Goal: Task Accomplishment & Management: Manage account settings

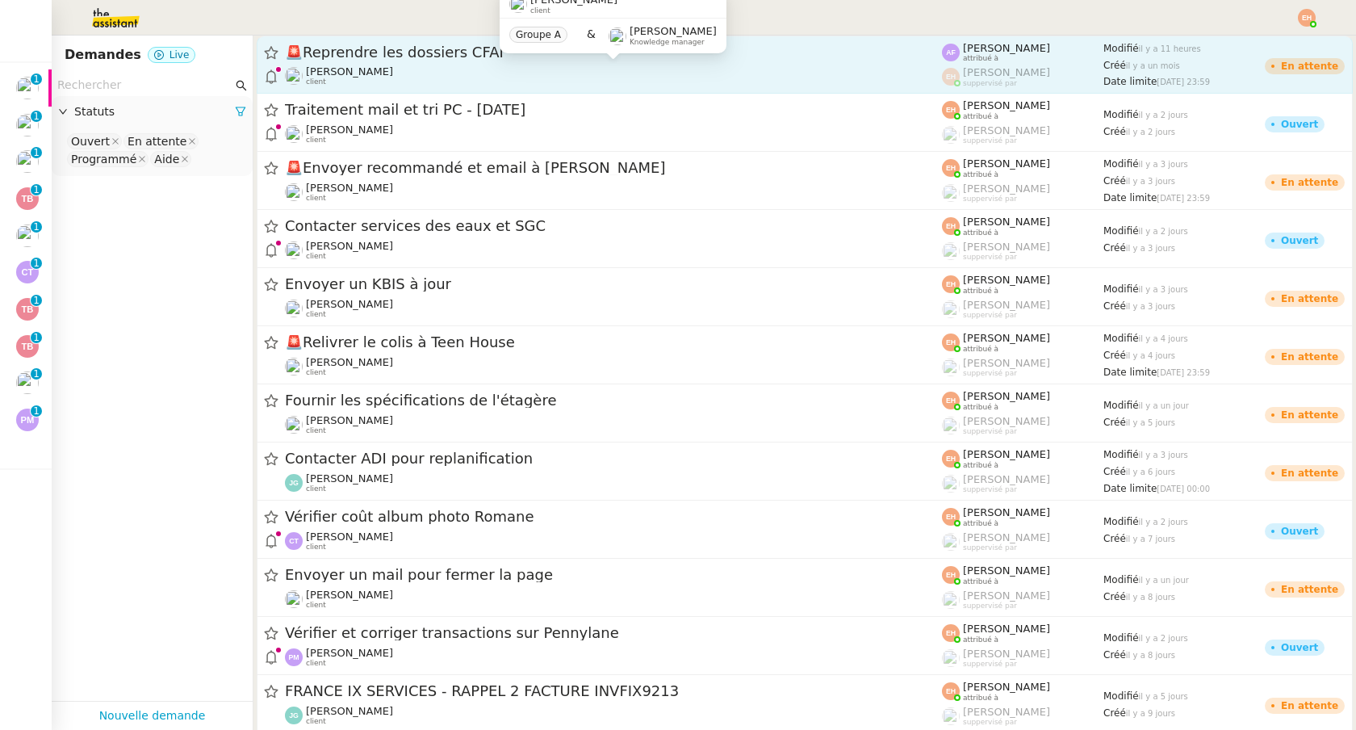
click at [617, 72] on div "Gabrielle Tavernier client" at bounding box center [613, 75] width 657 height 21
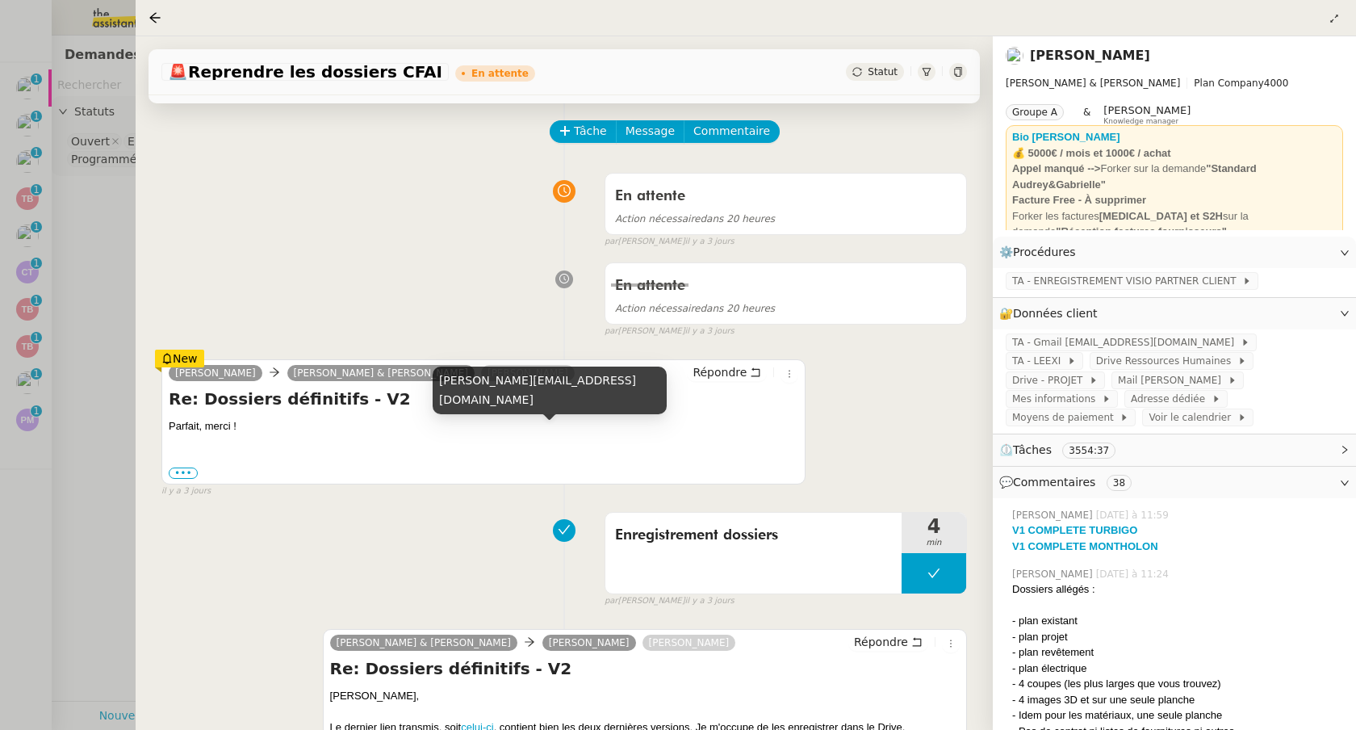
scroll to position [67, 0]
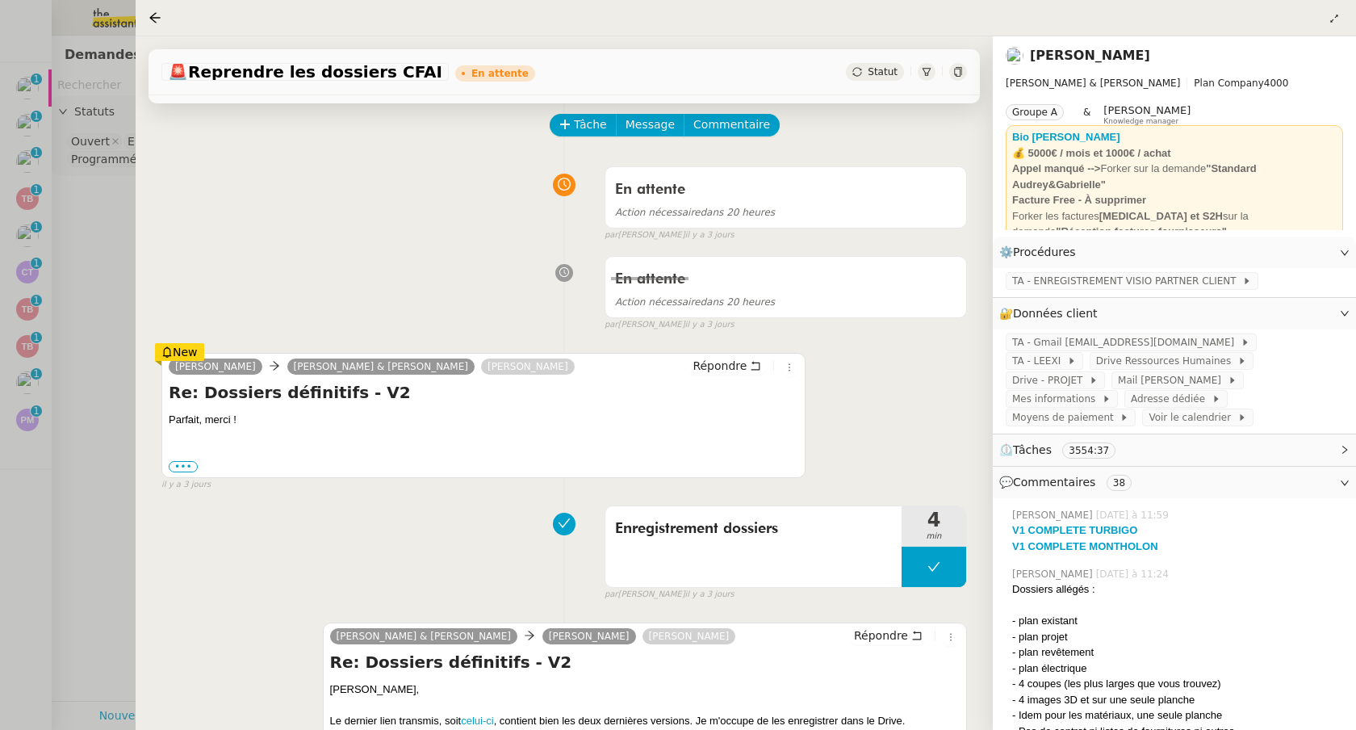
click at [105, 479] on div at bounding box center [678, 365] width 1356 height 730
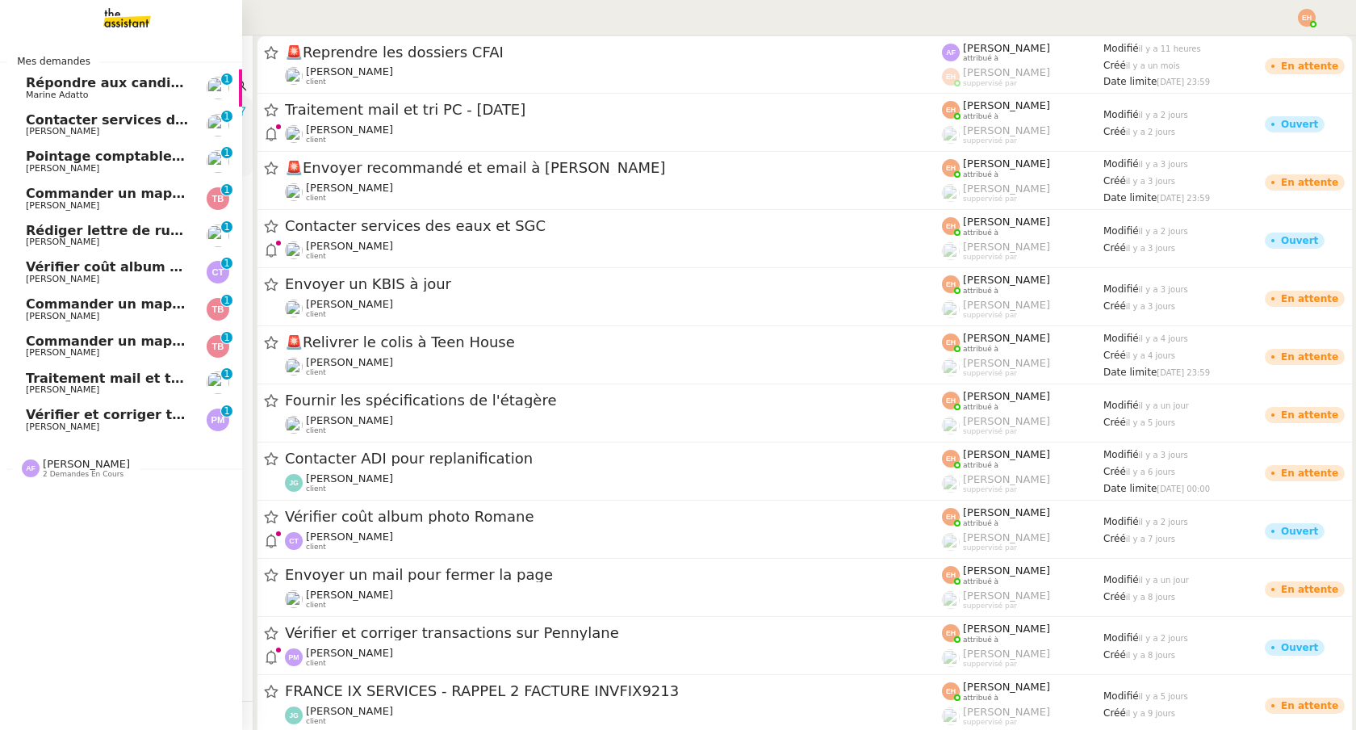
click at [45, 425] on span "Pierre Mergui" at bounding box center [62, 426] width 73 height 10
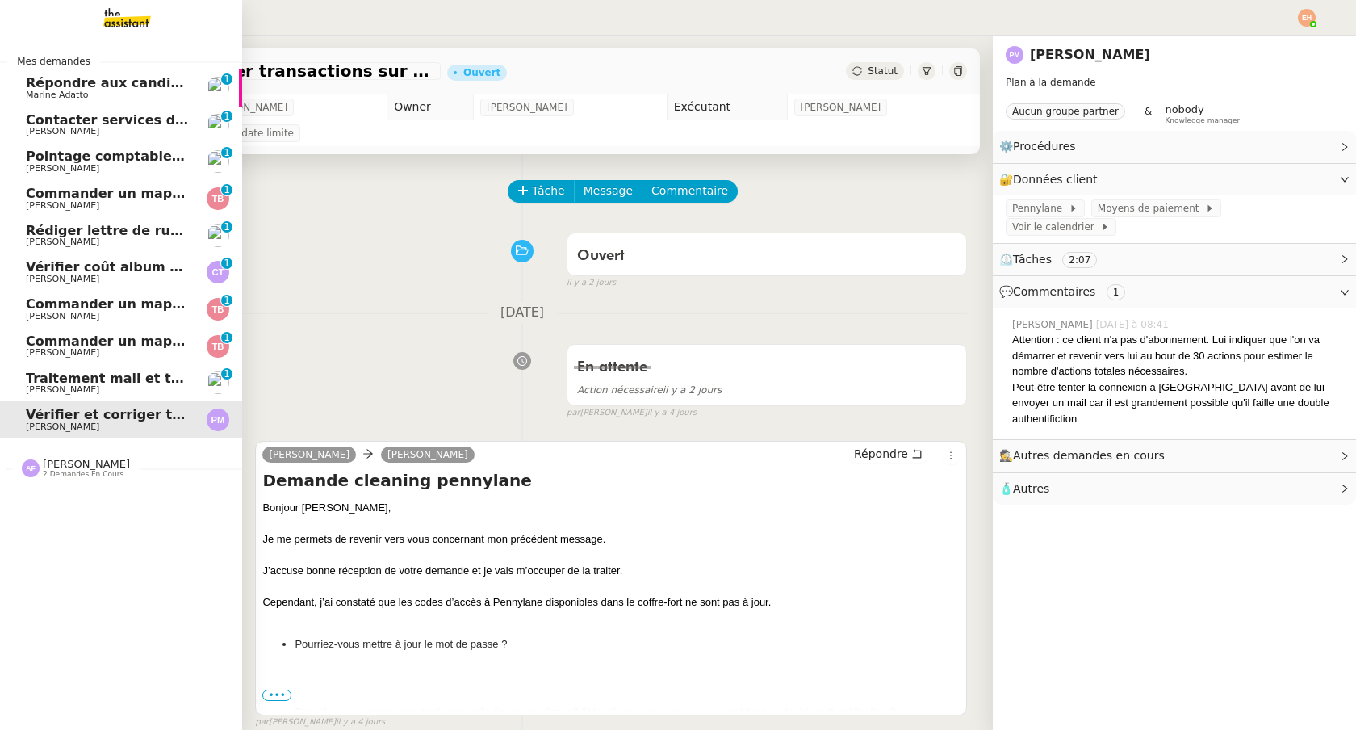
click at [141, 391] on span "Vitor Alvites" at bounding box center [107, 390] width 163 height 10
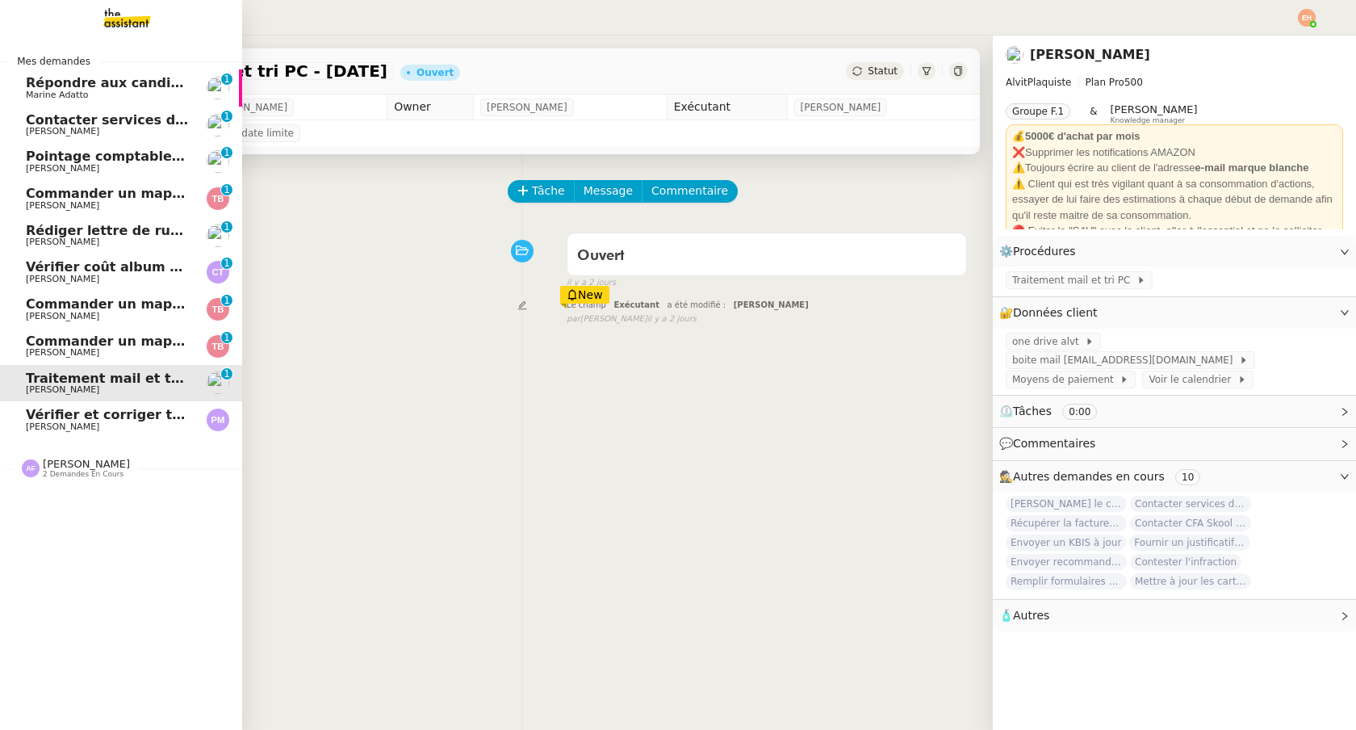
click at [136, 346] on span "Commander un mapping pour Fideliance" at bounding box center [173, 340] width 295 height 15
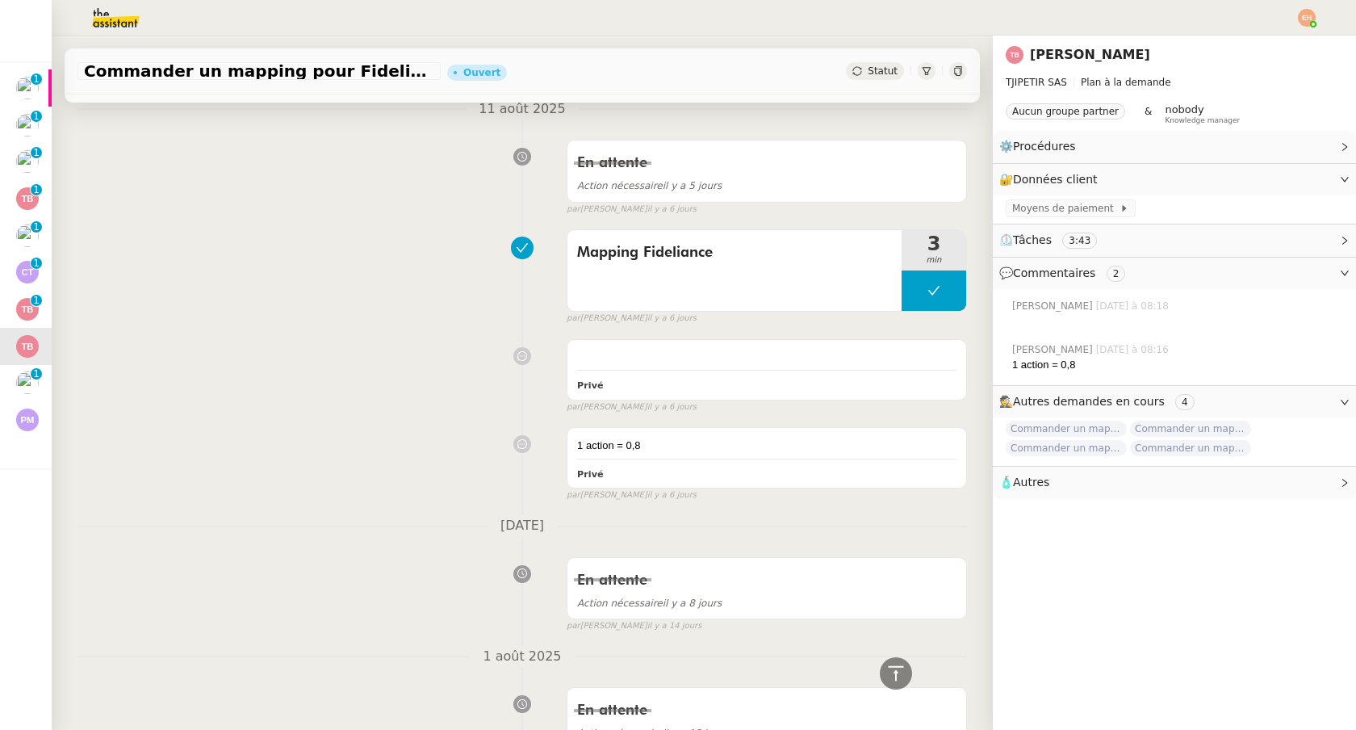
scroll to position [332, 0]
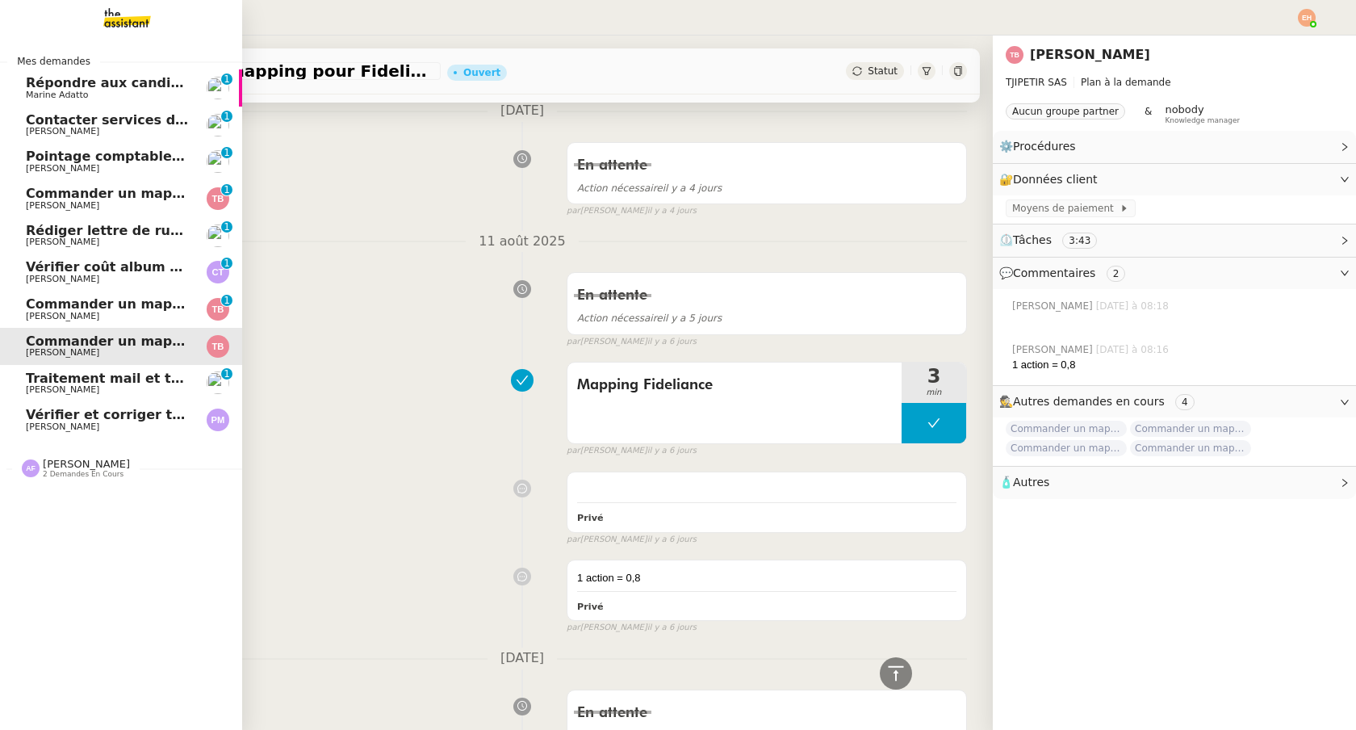
click at [52, 311] on span "Thomas Blanc" at bounding box center [62, 316] width 73 height 10
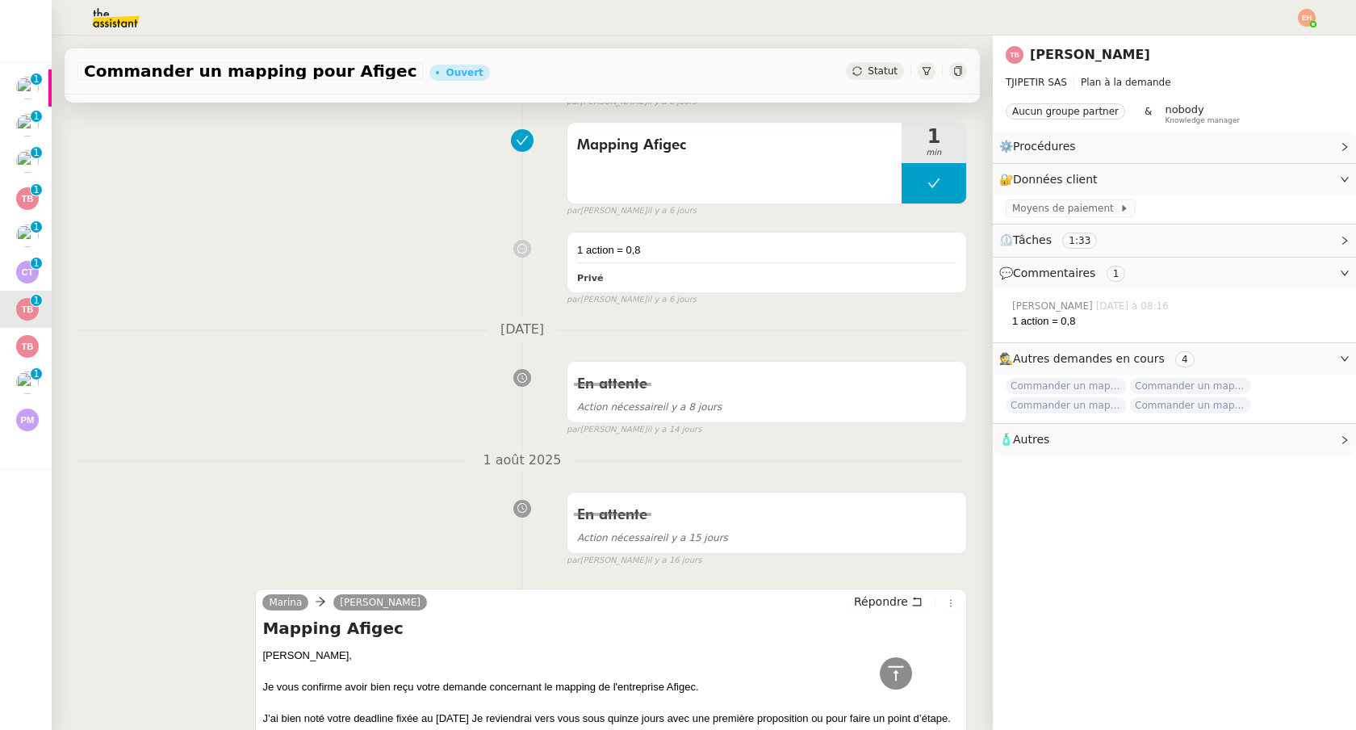
scroll to position [569, 0]
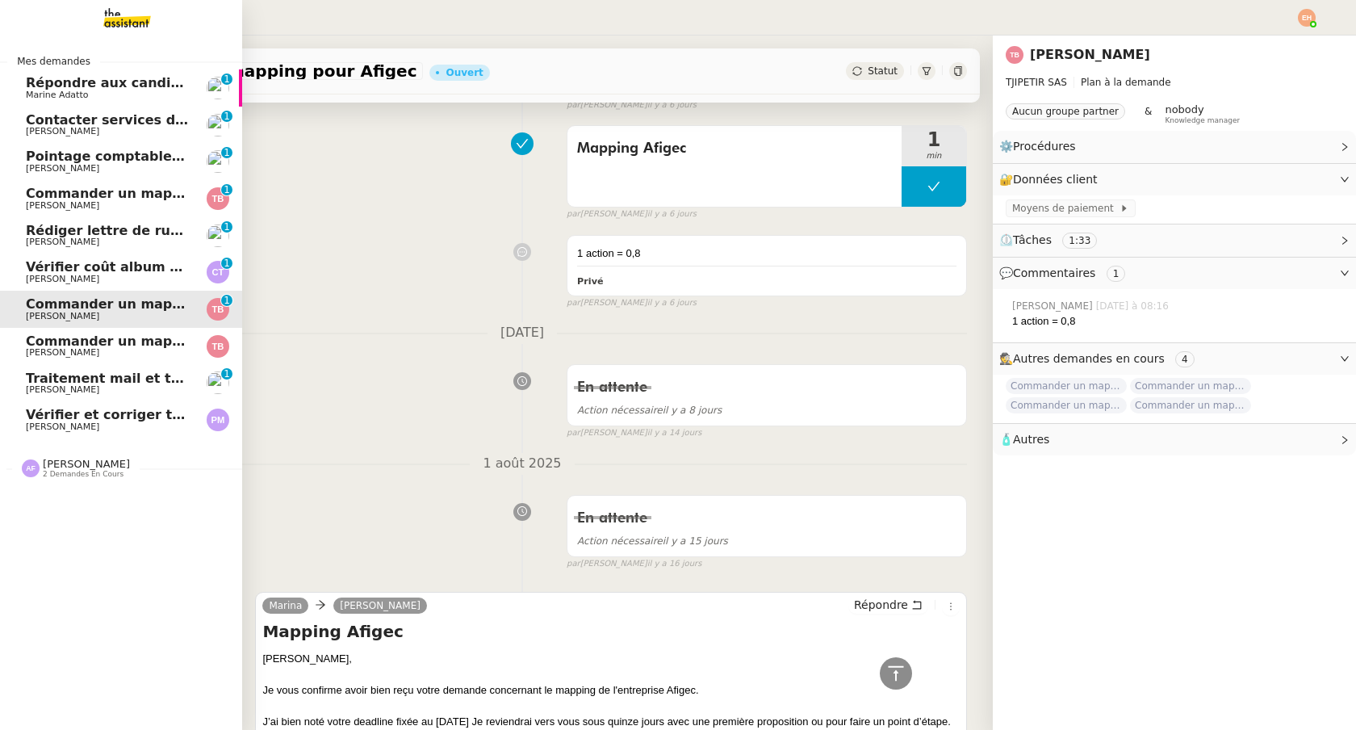
click at [49, 271] on span "Vérifier coût album photo Romane" at bounding box center [150, 266] width 249 height 15
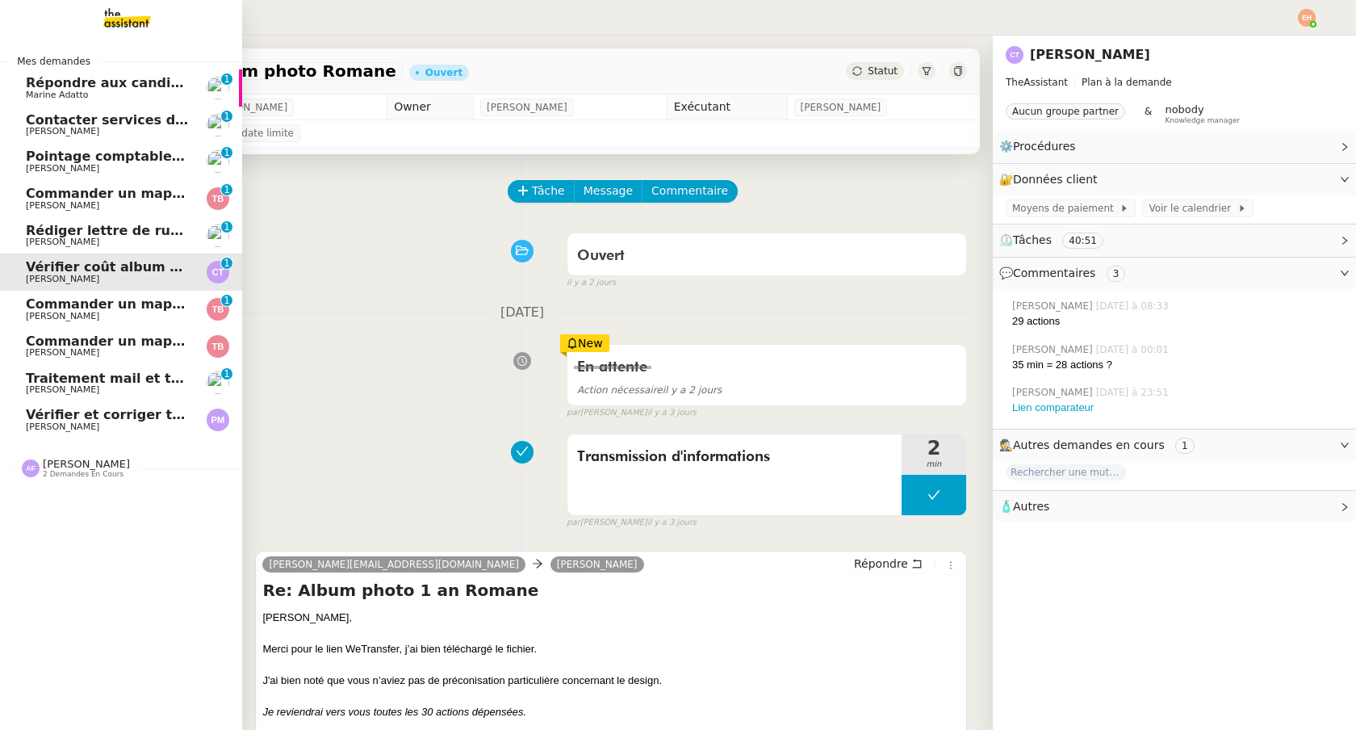
click at [41, 231] on span "Rédiger lettre de rupture pour alternant" at bounding box center [173, 230] width 295 height 15
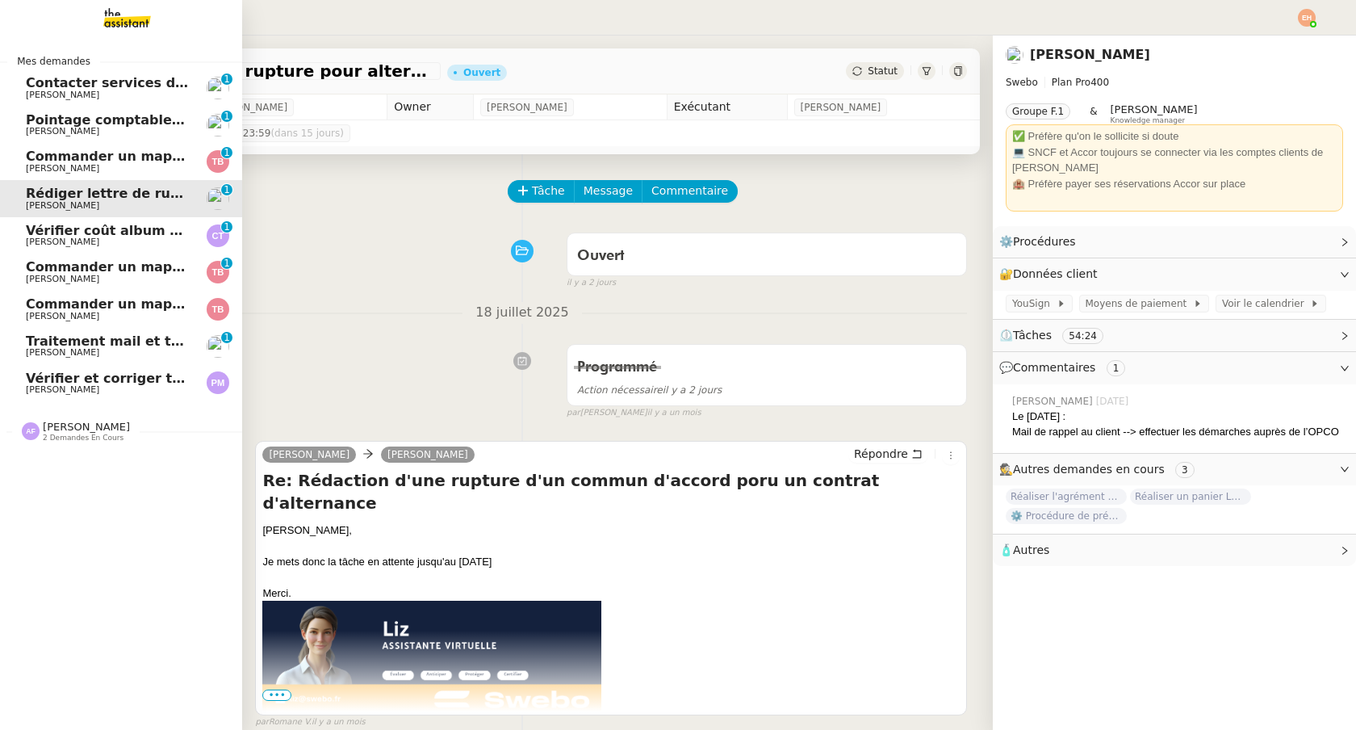
click at [108, 86] on span "Contacter services des eaux et SGC" at bounding box center [155, 82] width 258 height 15
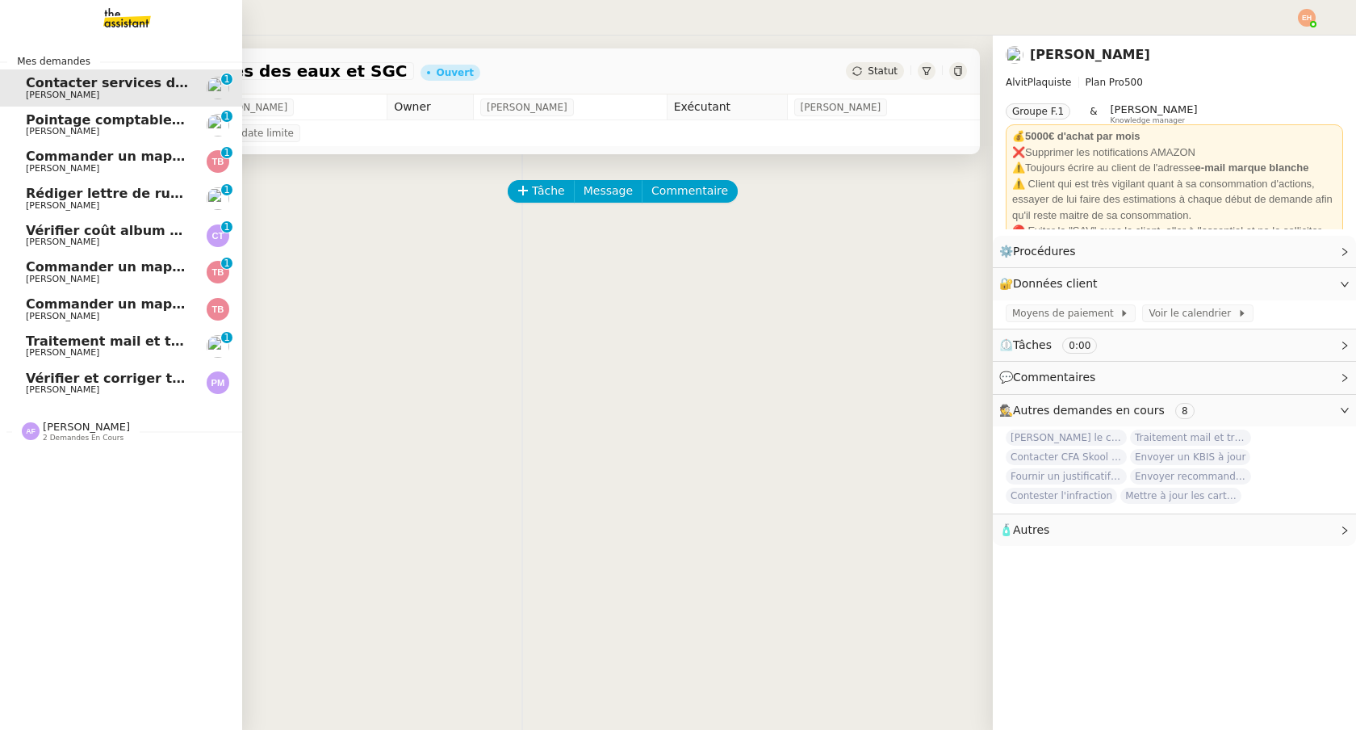
click at [157, 134] on span "Arthur Serpette" at bounding box center [107, 132] width 163 height 10
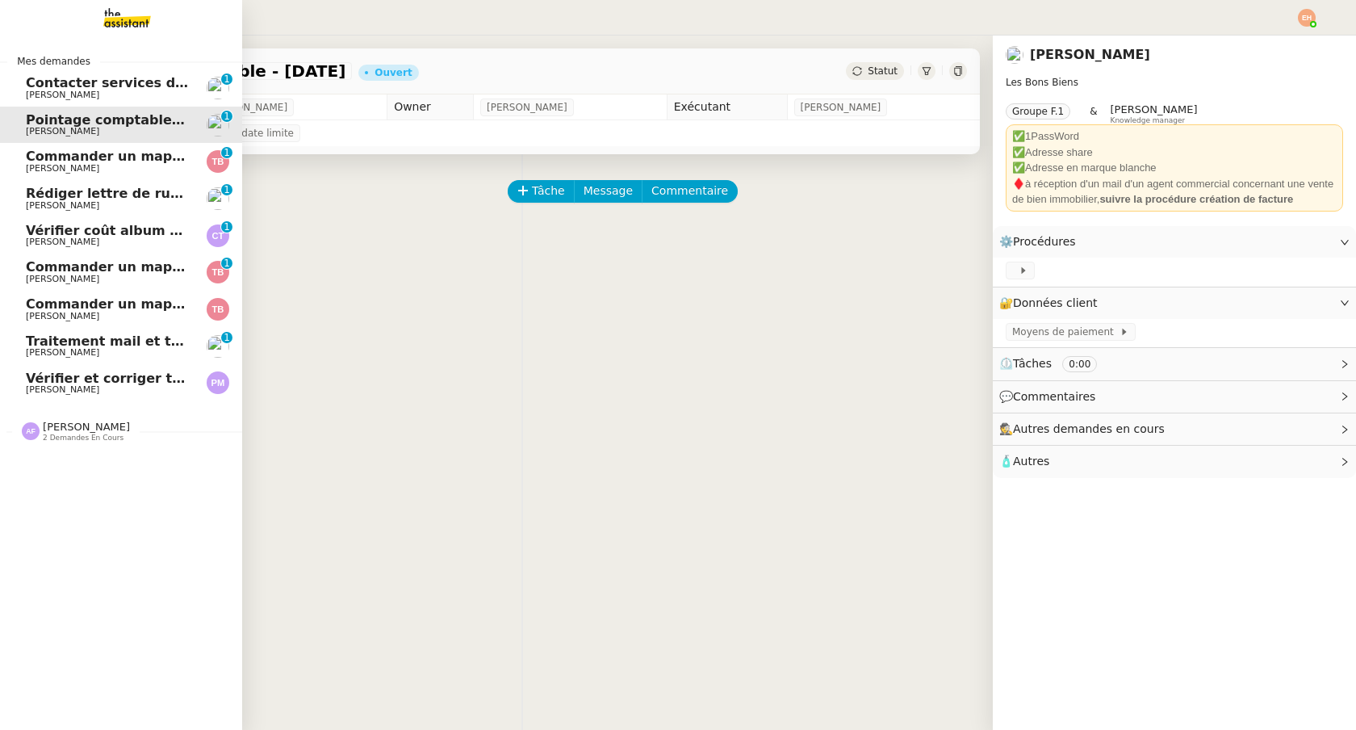
click at [45, 86] on span "Contacter services des eaux et SGC" at bounding box center [155, 82] width 258 height 15
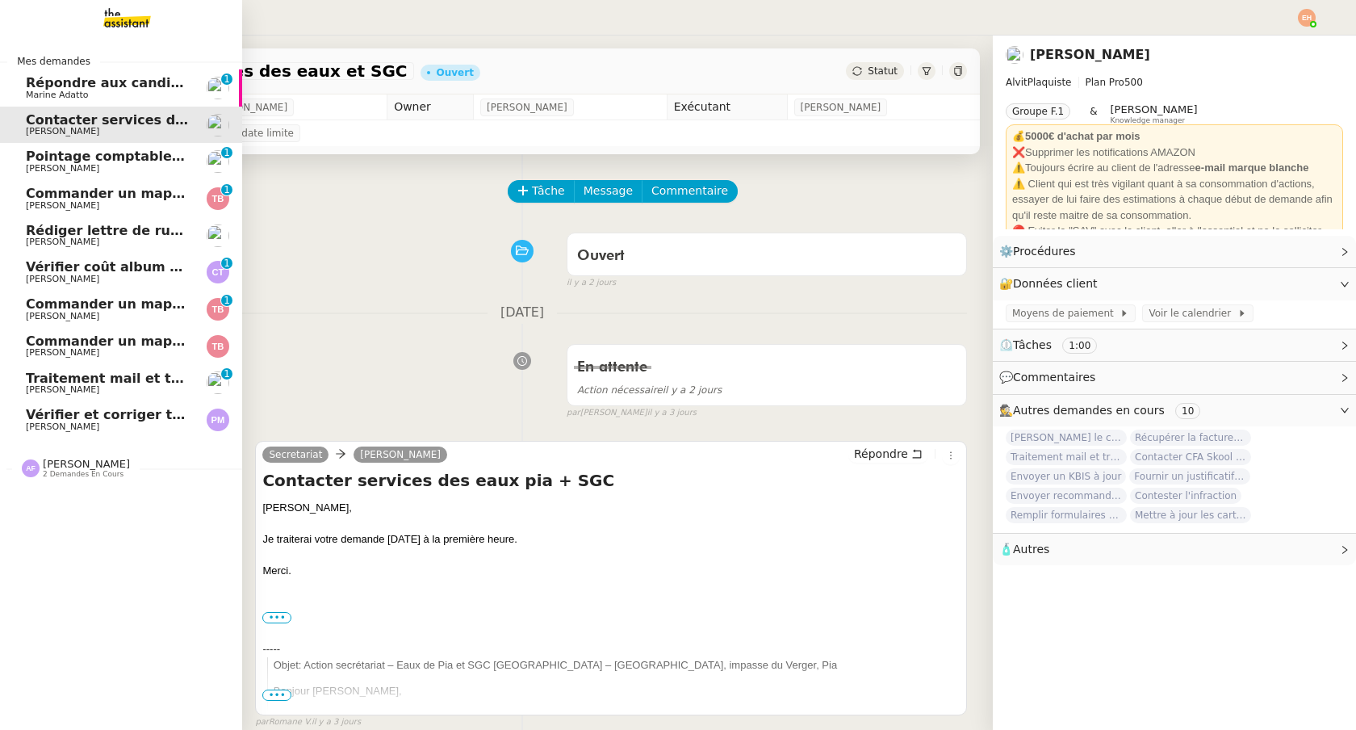
click at [149, 86] on span "Répondre aux candidats pour le poste de Chef de projet" at bounding box center [230, 82] width 408 height 15
